Goal: Task Accomplishment & Management: Complete application form

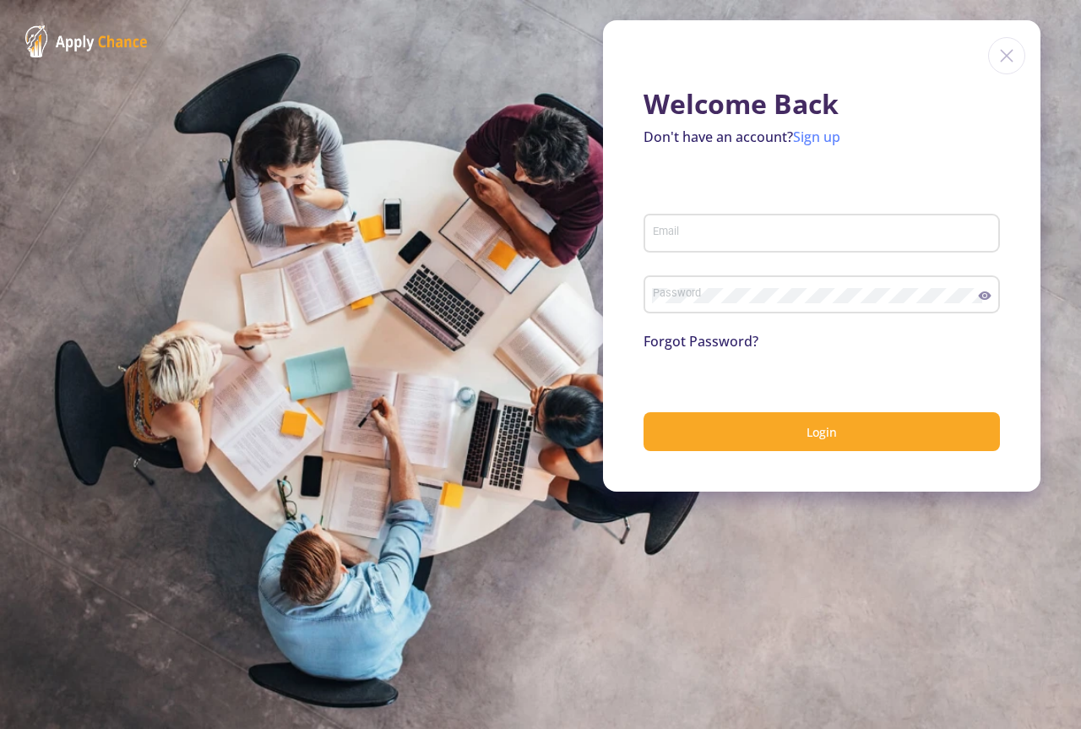
click at [809, 141] on link "Sign up" at bounding box center [816, 137] width 47 height 19
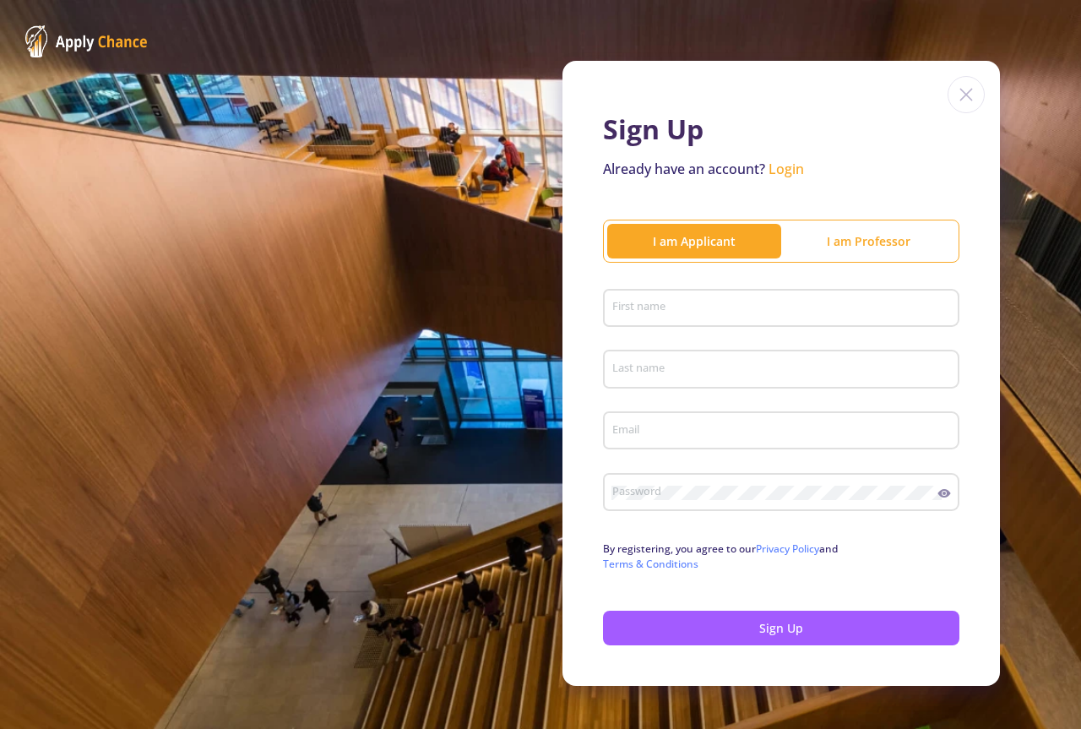
click at [660, 318] on div "First name" at bounding box center [782, 305] width 340 height 44
type input "Maryam"
type input "Sodeir"
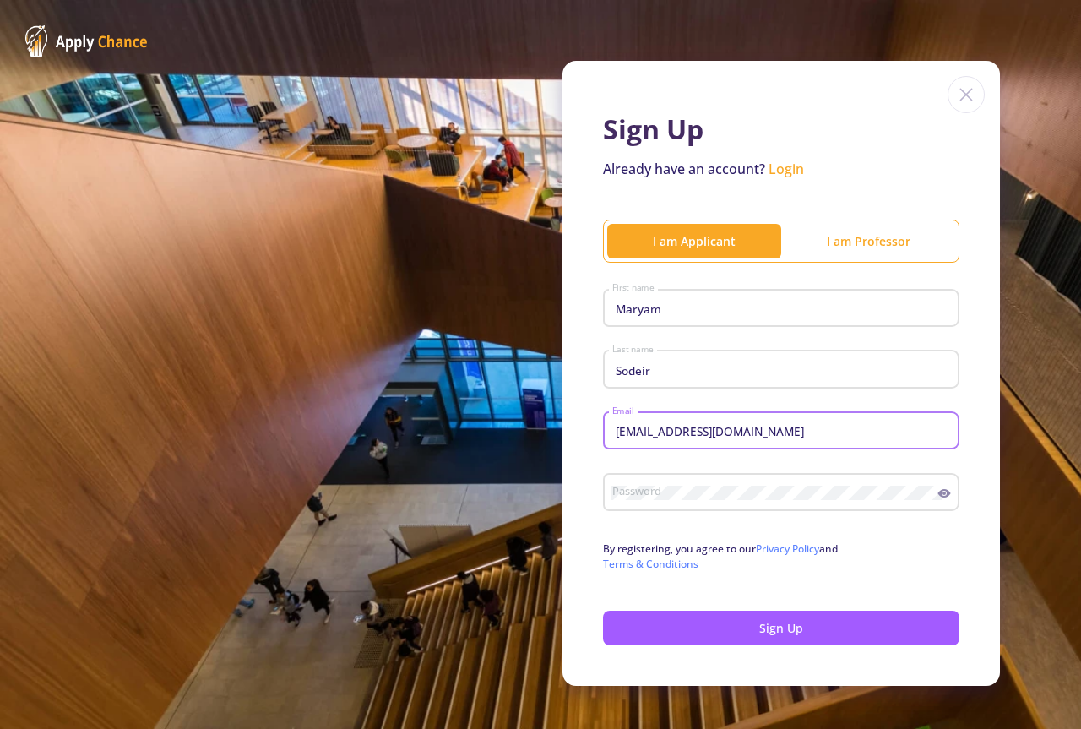
type input "[EMAIL_ADDRESS][DOMAIN_NAME]"
click at [939, 497] on icon at bounding box center [945, 493] width 13 height 8
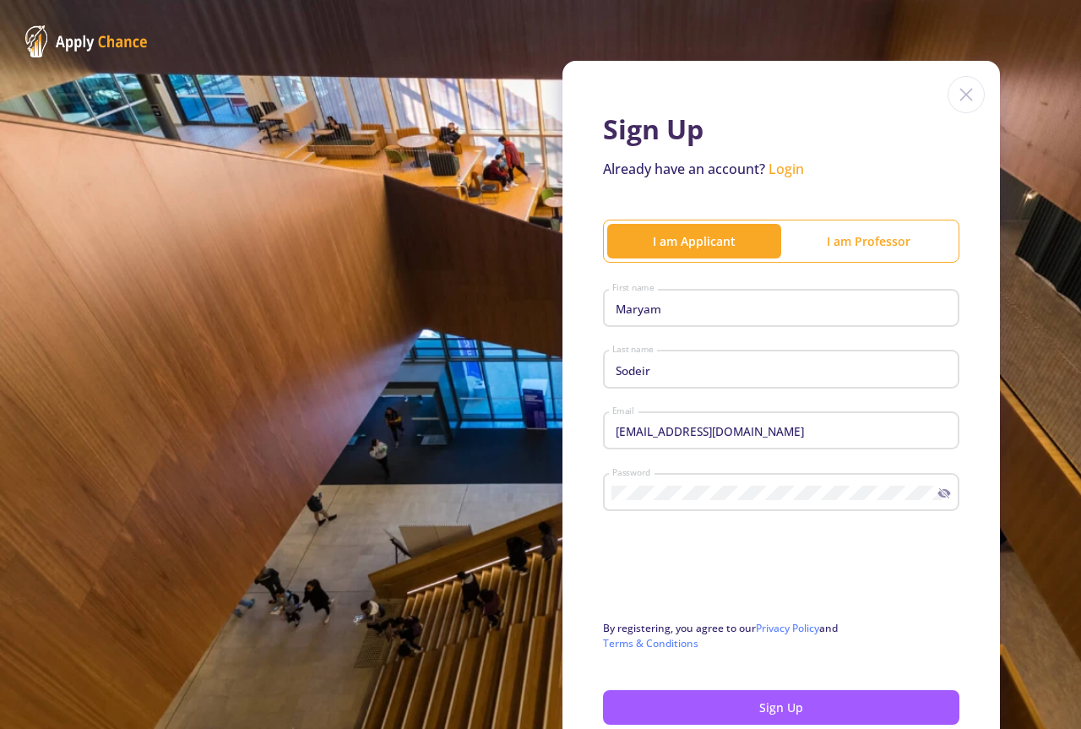
click at [780, 166] on link "Login" at bounding box center [786, 169] width 35 height 19
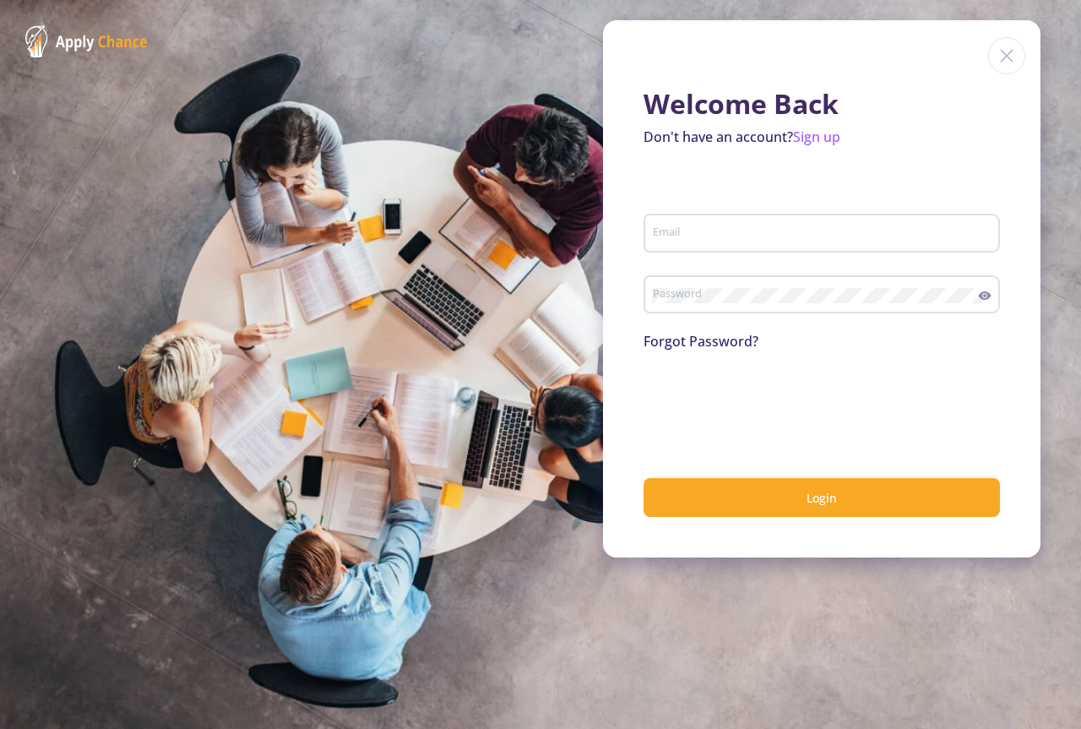
type input "[EMAIL_ADDRESS][DOMAIN_NAME]"
click at [986, 300] on icon at bounding box center [985, 295] width 13 height 8
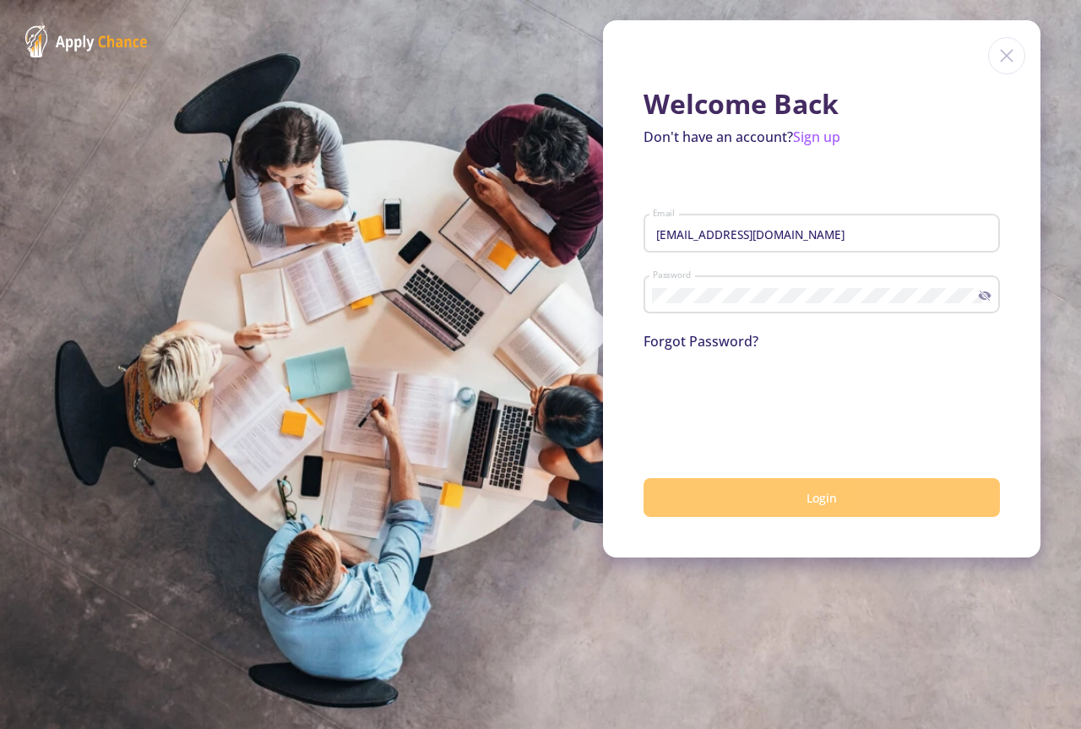
click at [759, 505] on button "Login" at bounding box center [822, 498] width 356 height 40
click at [732, 502] on button "Login" at bounding box center [822, 498] width 356 height 40
click at [757, 498] on button "Login" at bounding box center [822, 498] width 356 height 40
click at [808, 493] on span "Login" at bounding box center [822, 498] width 30 height 16
click at [788, 495] on button "Login" at bounding box center [822, 498] width 356 height 40
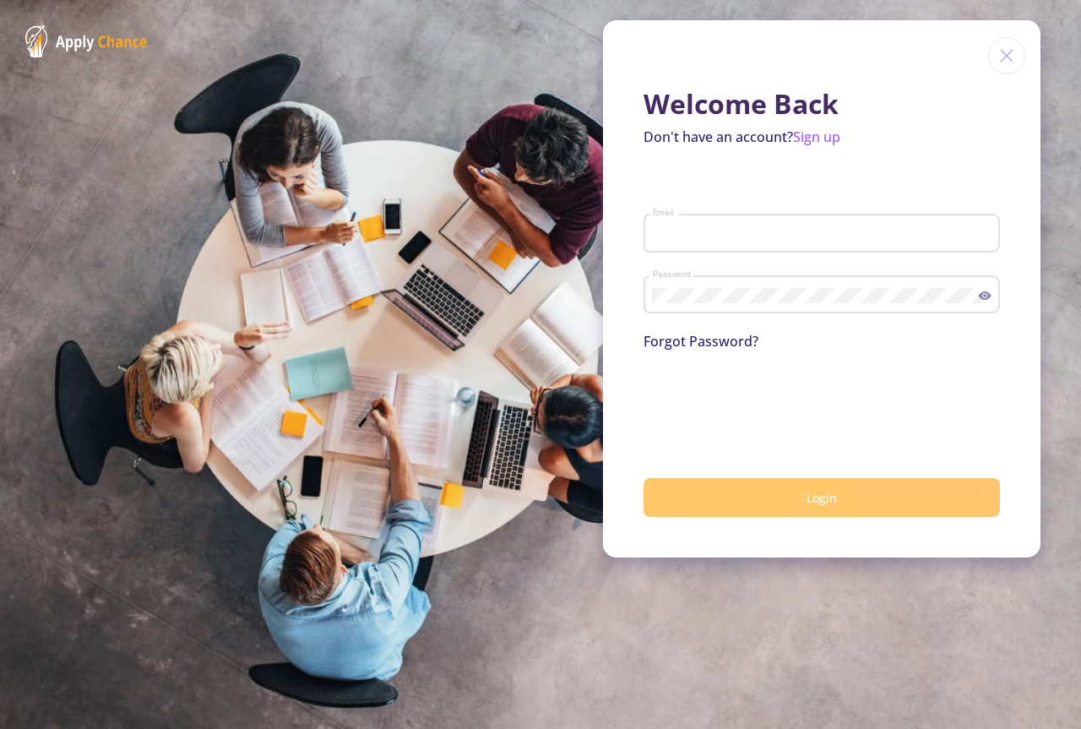
type input "[EMAIL_ADDRESS][DOMAIN_NAME]"
click at [862, 488] on button "Login" at bounding box center [822, 498] width 356 height 40
click at [810, 500] on span "Login" at bounding box center [822, 498] width 30 height 16
click at [829, 134] on link "Sign up" at bounding box center [816, 137] width 47 height 19
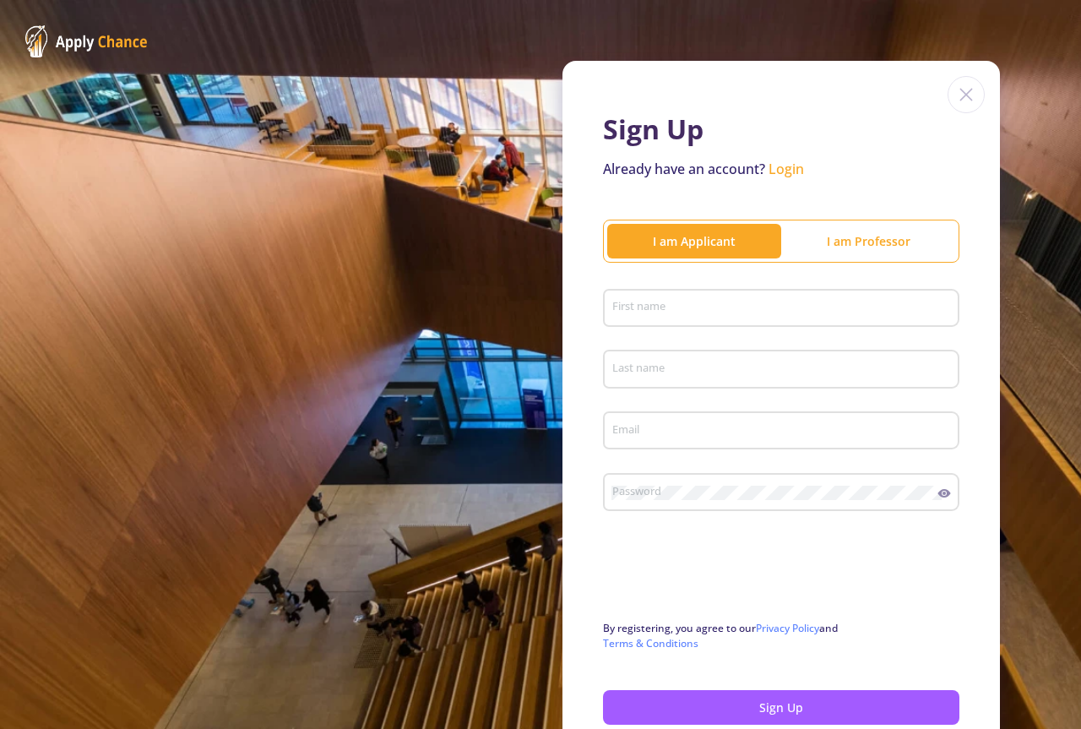
type input "[EMAIL_ADDRESS][DOMAIN_NAME]"
click at [725, 309] on input "First name" at bounding box center [784, 309] width 345 height 15
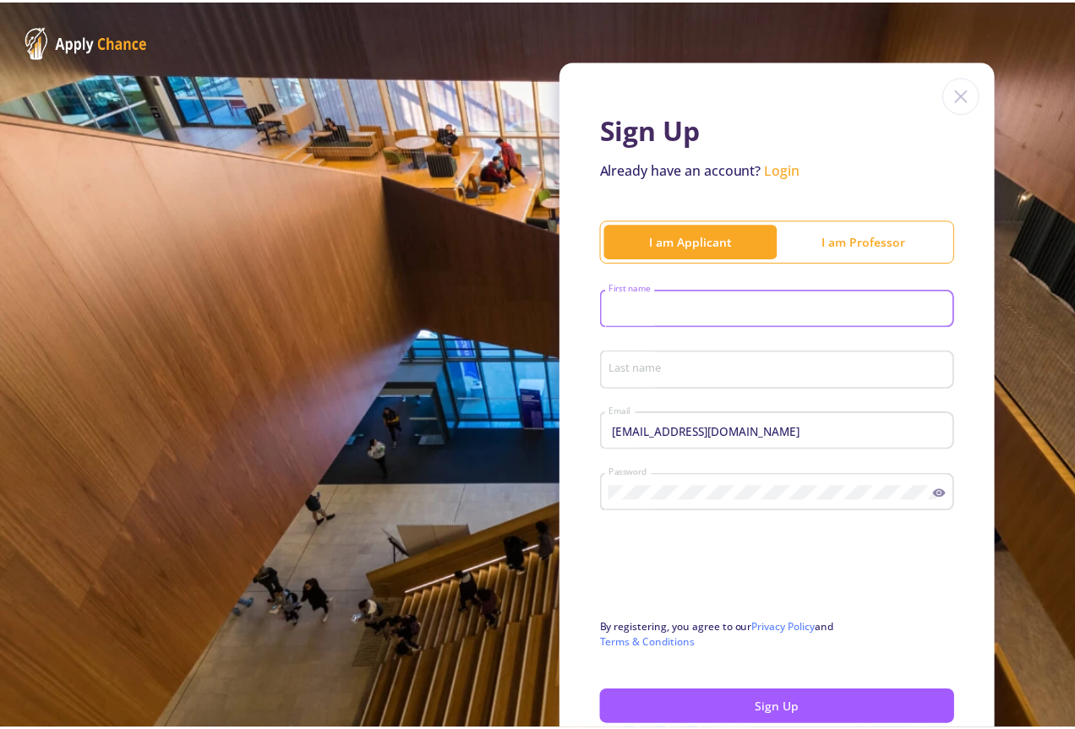
scroll to position [97, 0]
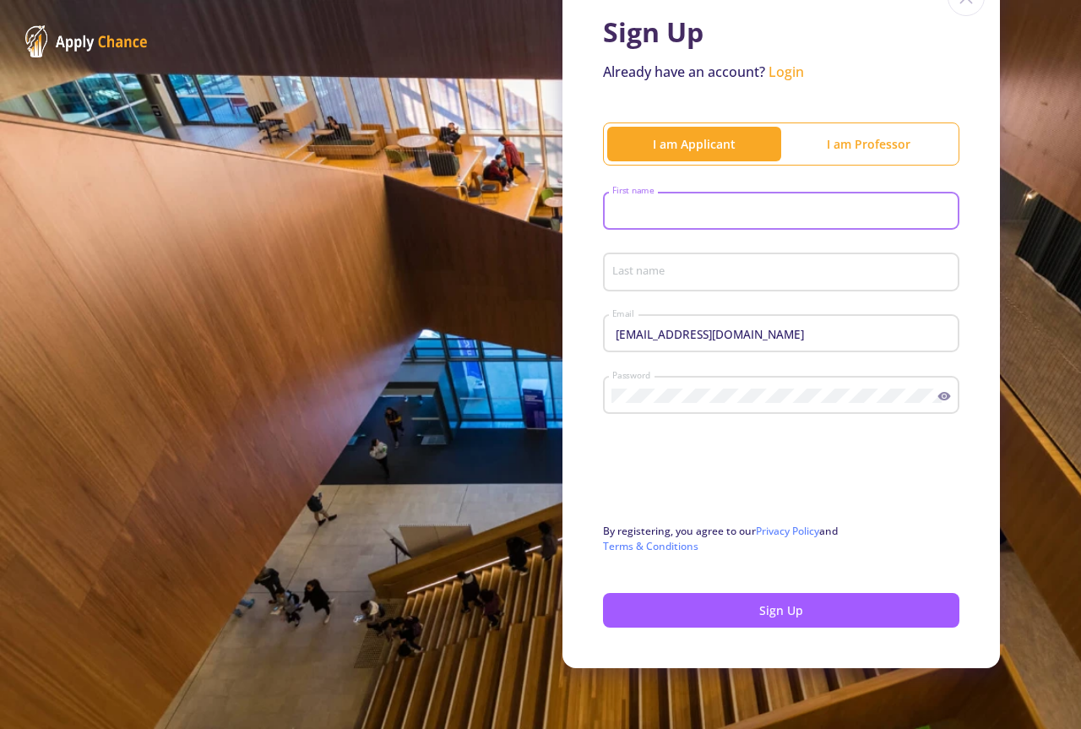
click at [109, 34] on img at bounding box center [86, 41] width 122 height 32
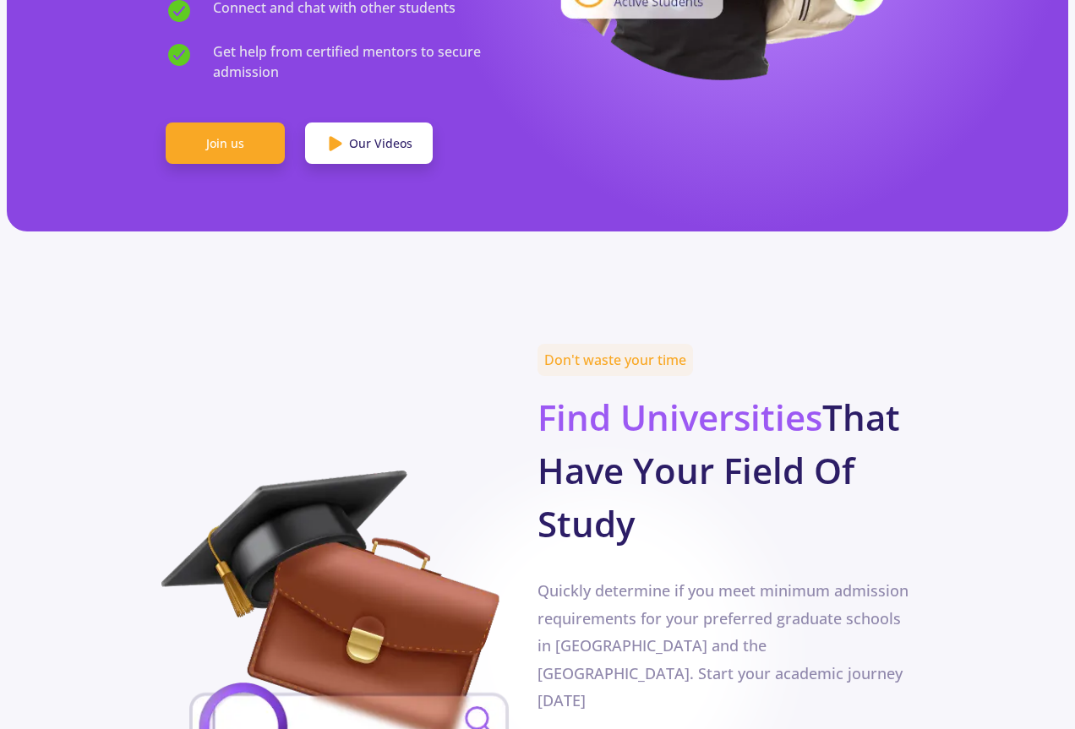
scroll to position [845, 0]
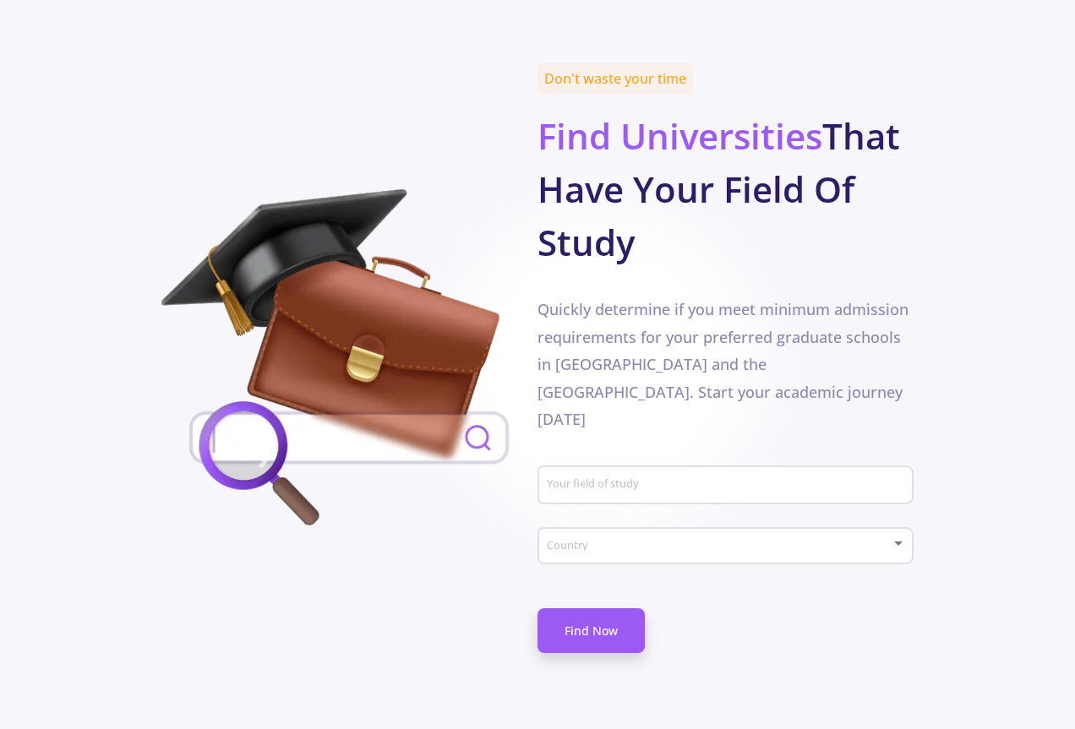
click at [709, 521] on div "Country" at bounding box center [726, 542] width 360 height 42
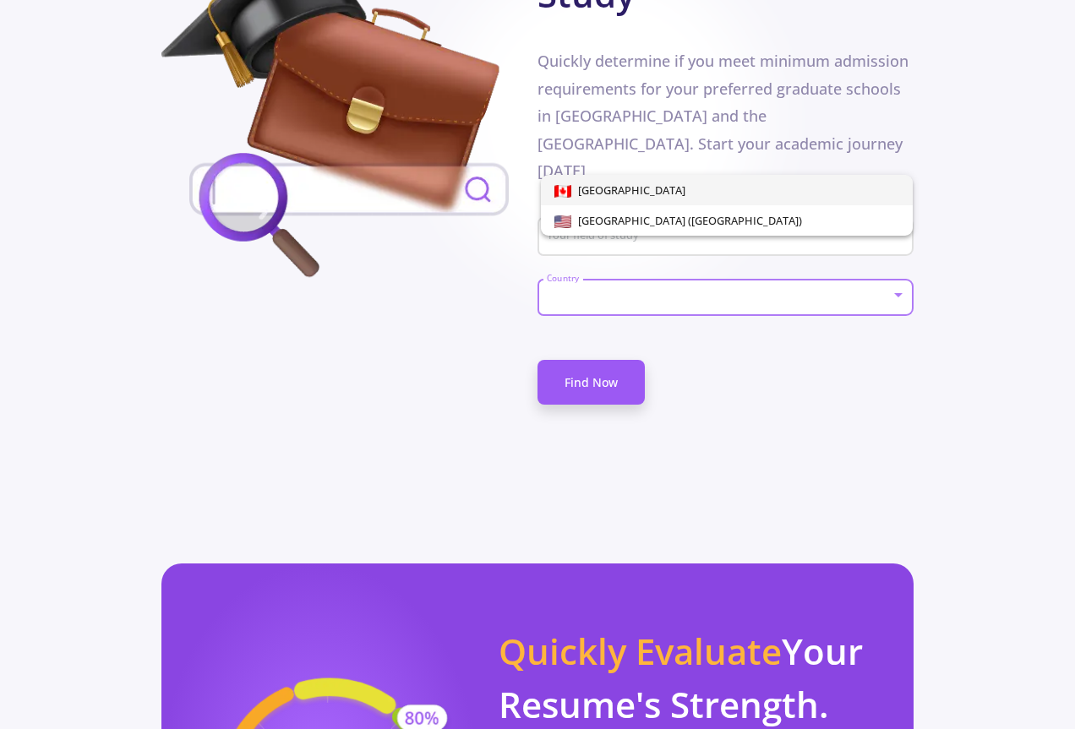
scroll to position [1126, 0]
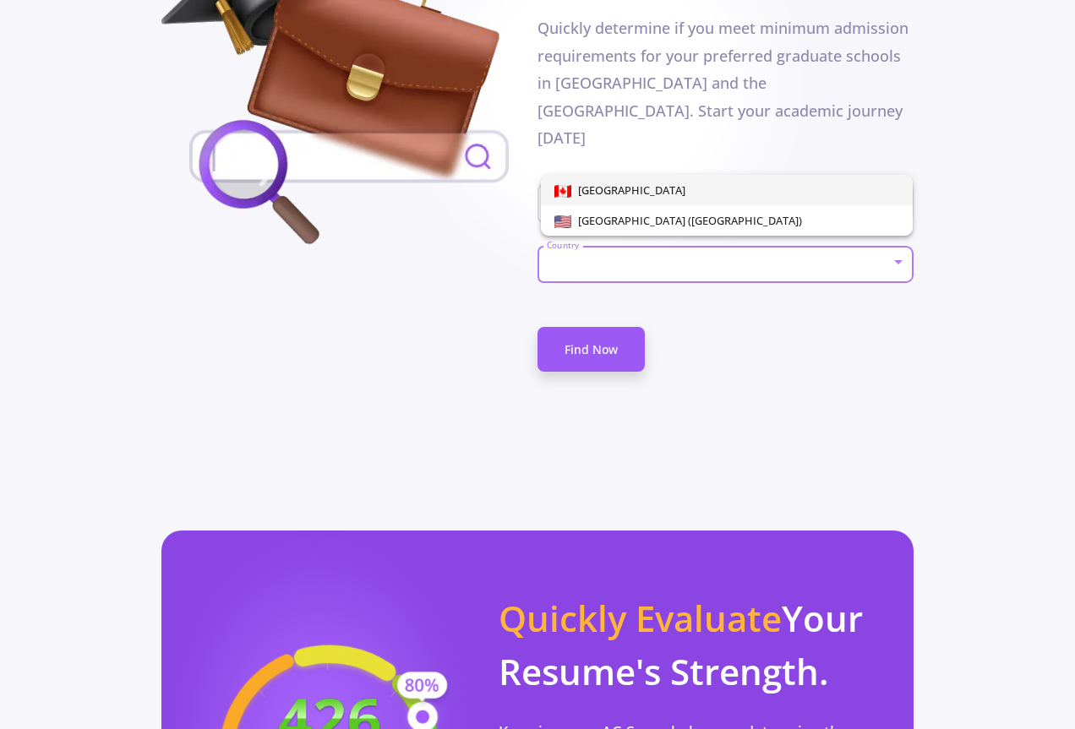
click at [374, 298] on div at bounding box center [537, 364] width 1075 height 729
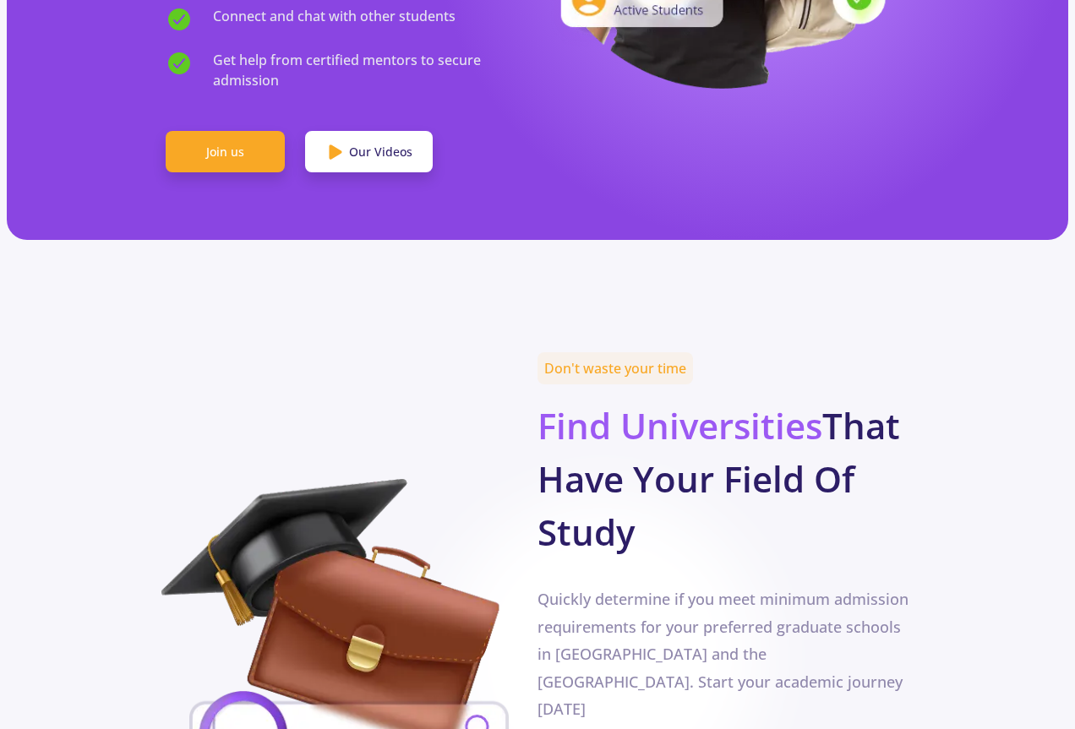
scroll to position [0, 0]
